Goal: Information Seeking & Learning: Learn about a topic

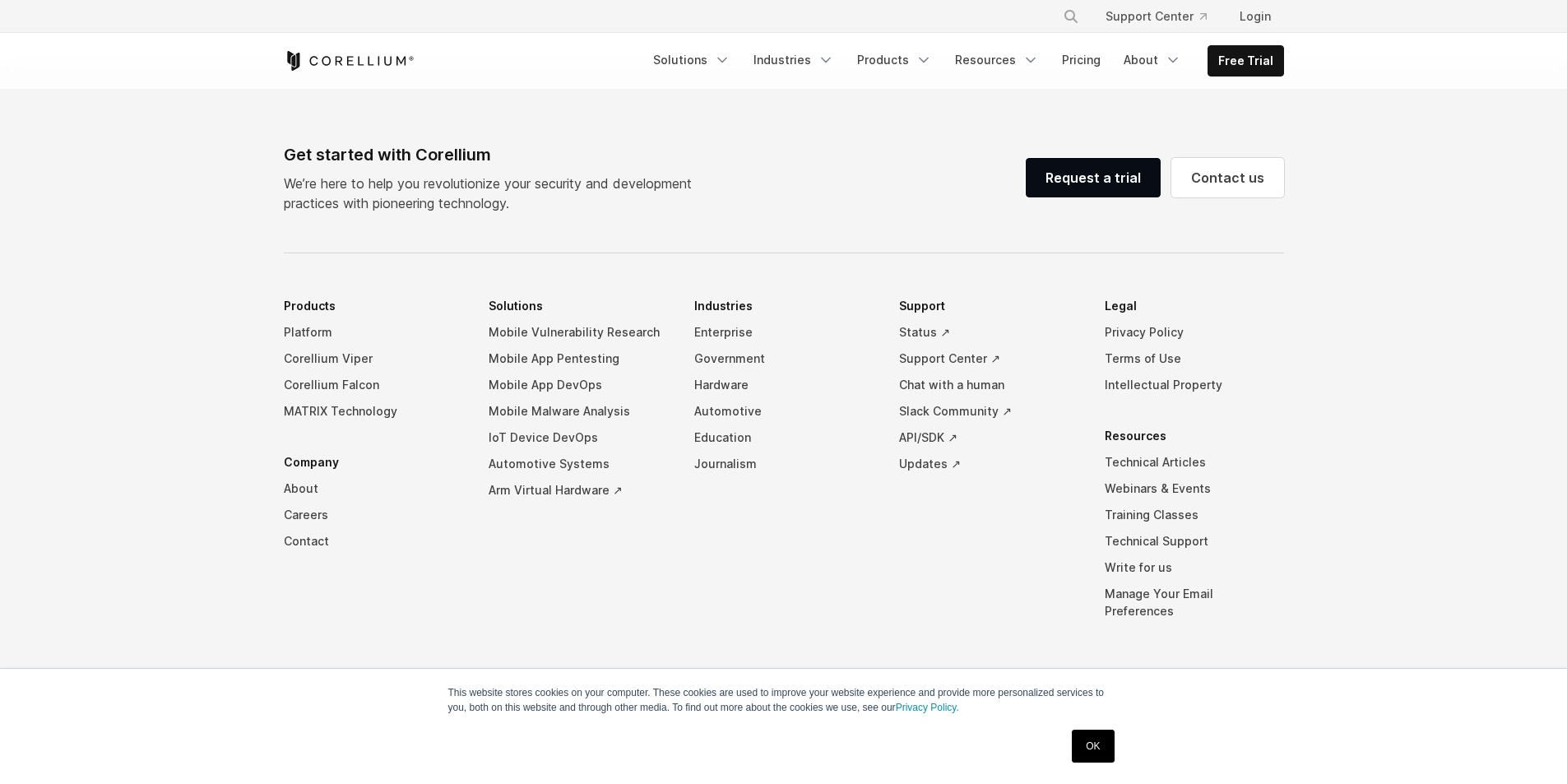
scroll to position [13, 0]
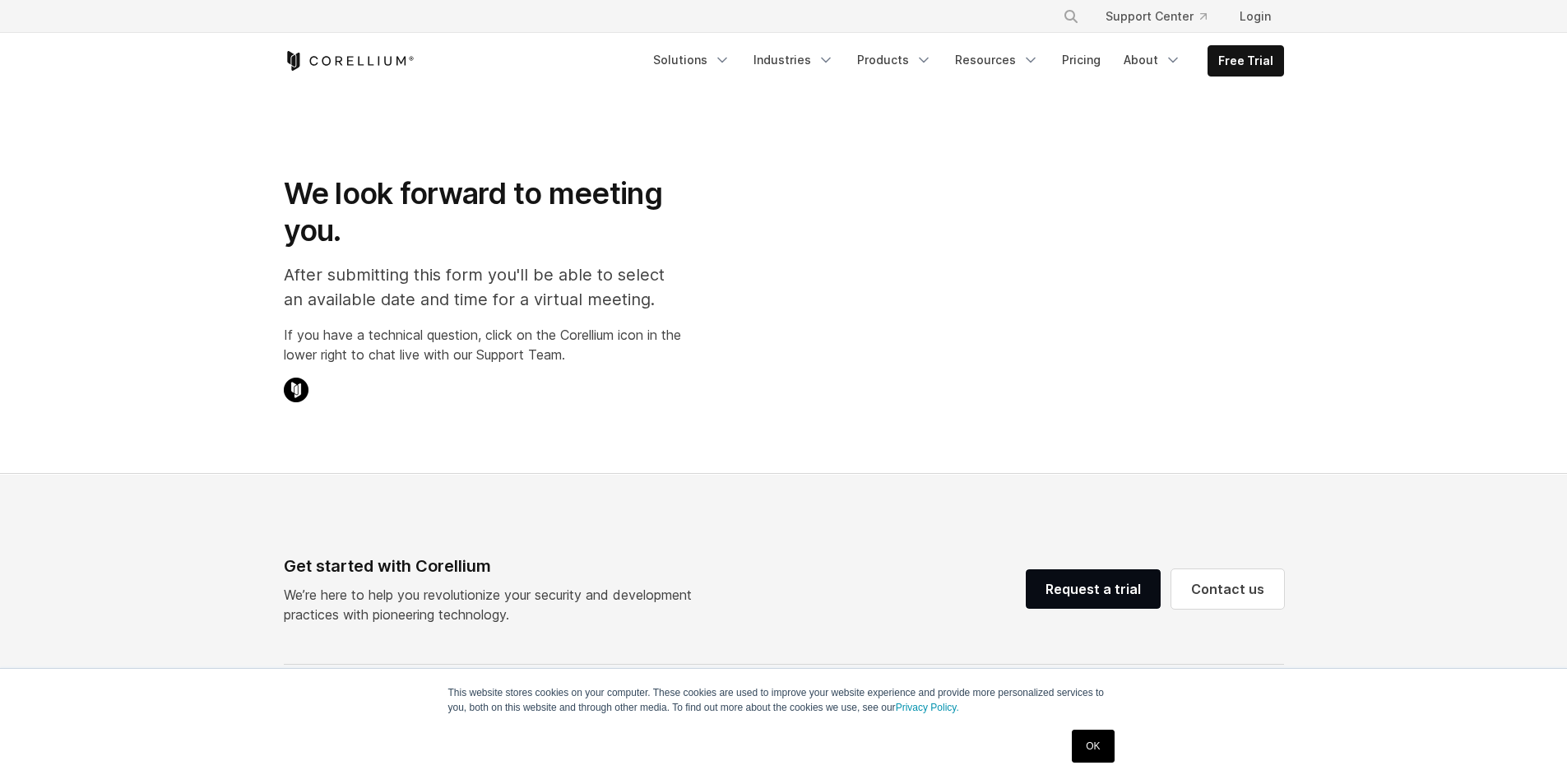
select select "**"
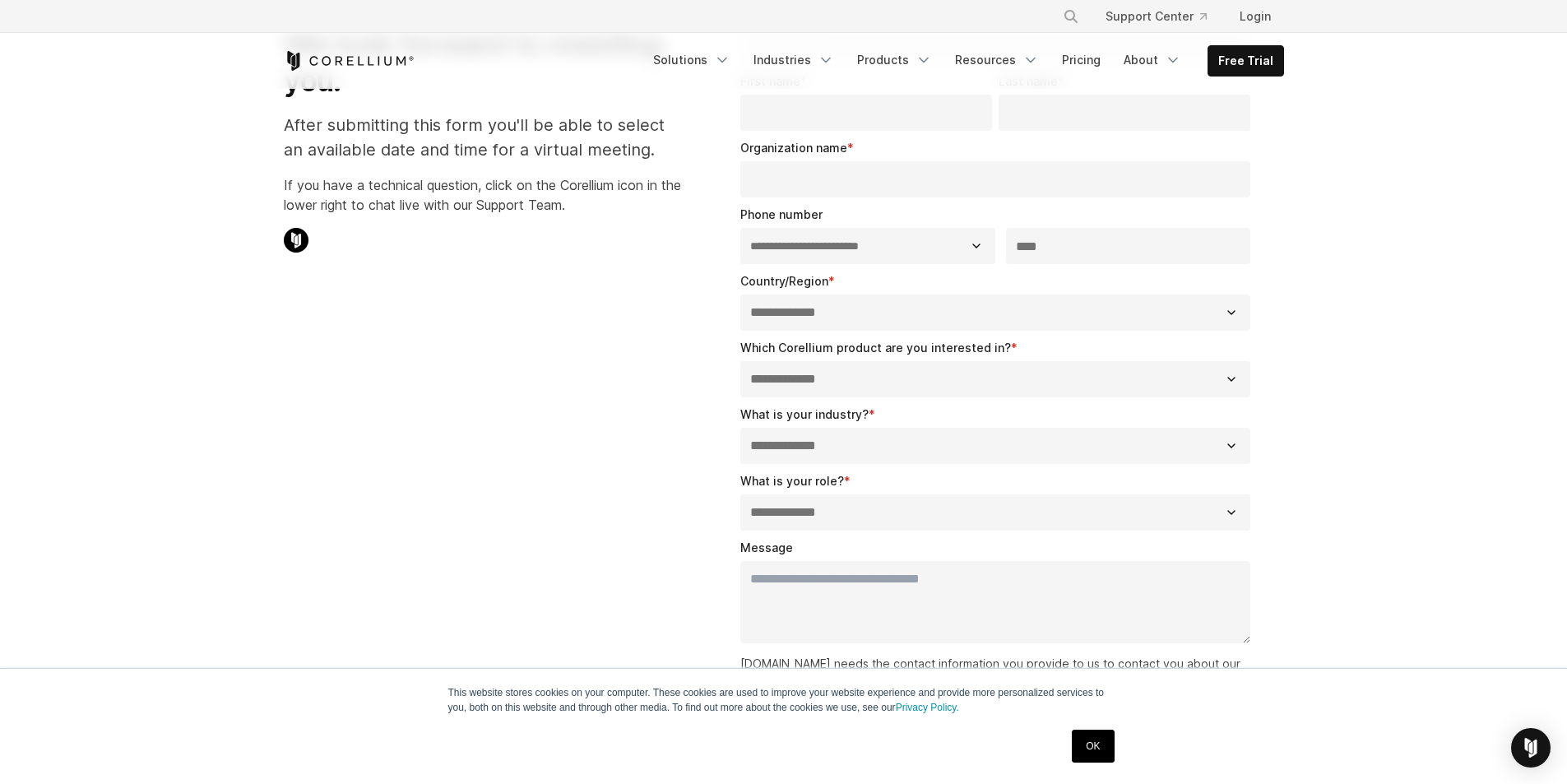
scroll to position [411, 0]
